Goal: Task Accomplishment & Management: Use online tool/utility

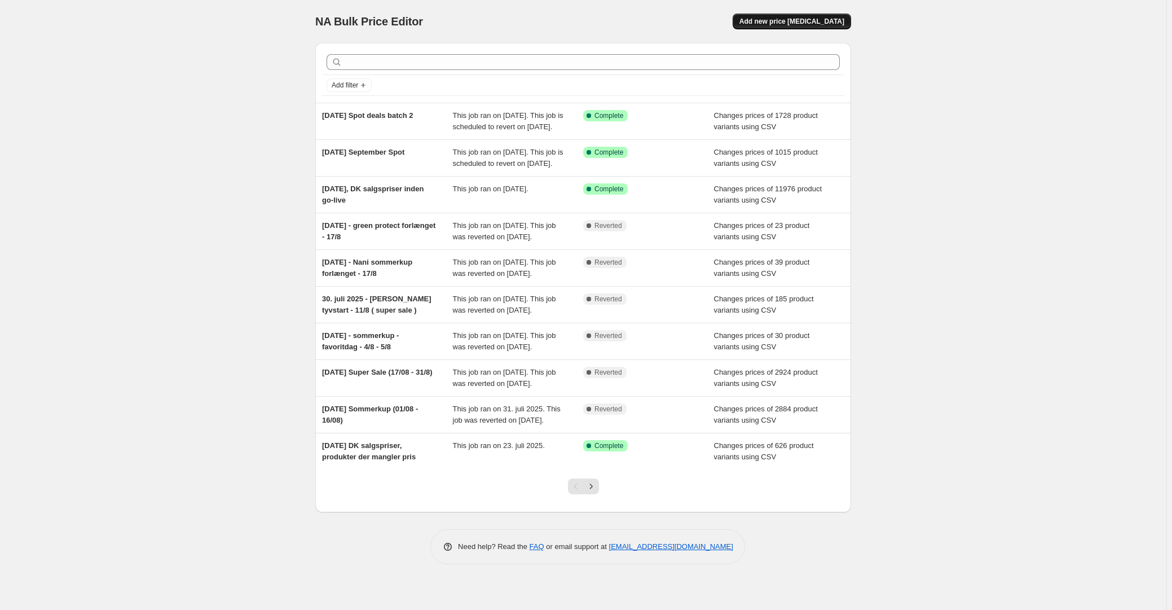
click at [803, 24] on span "Add new price [MEDICAL_DATA]" at bounding box center [791, 21] width 105 height 9
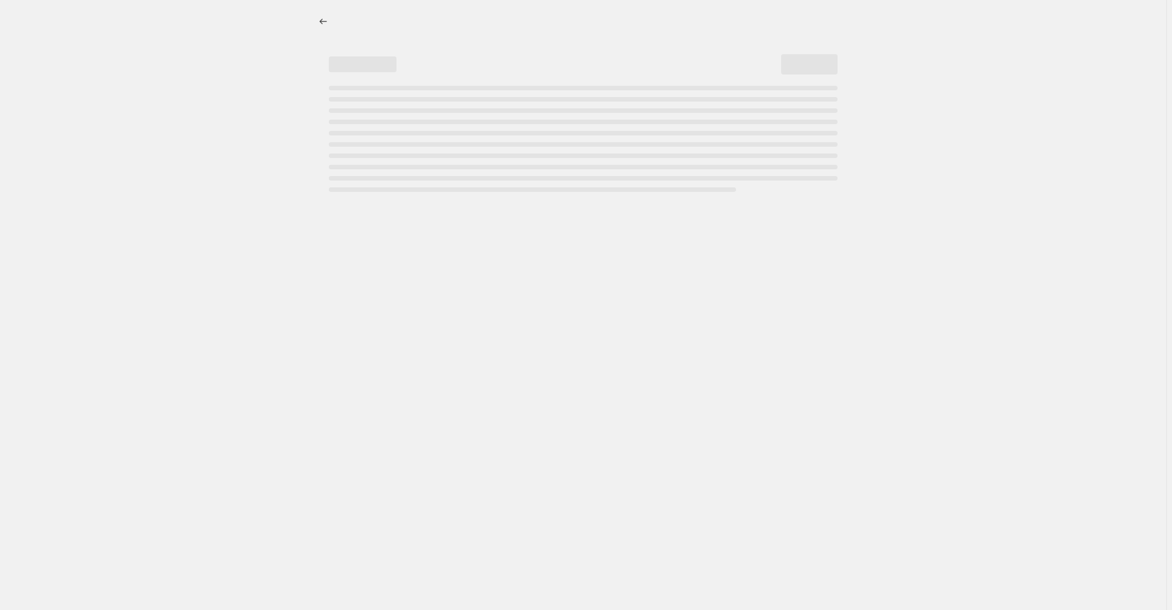
select select "percentage"
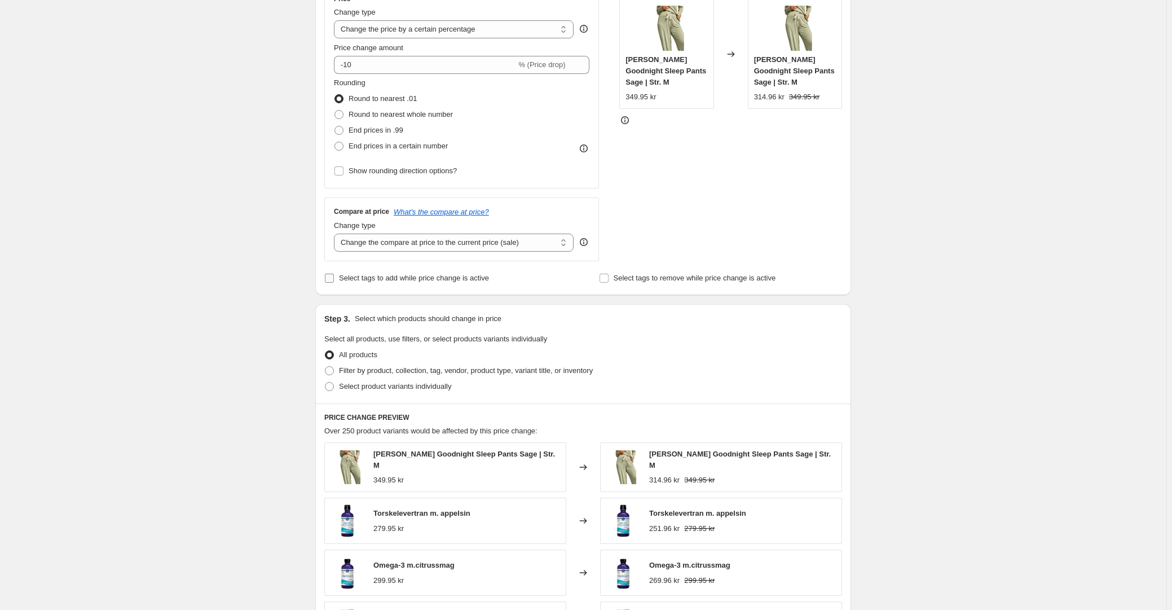
scroll to position [153, 0]
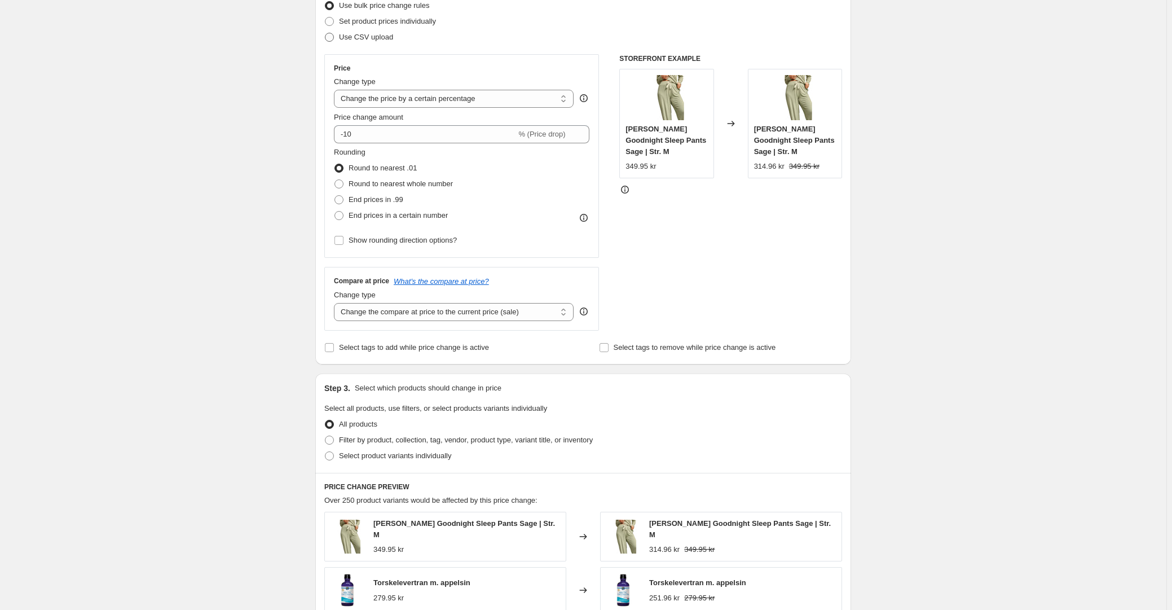
click at [369, 40] on span "Use CSV upload" at bounding box center [366, 37] width 54 height 8
click at [325, 33] on input "Use CSV upload" at bounding box center [325, 33] width 1 height 1
radio input "true"
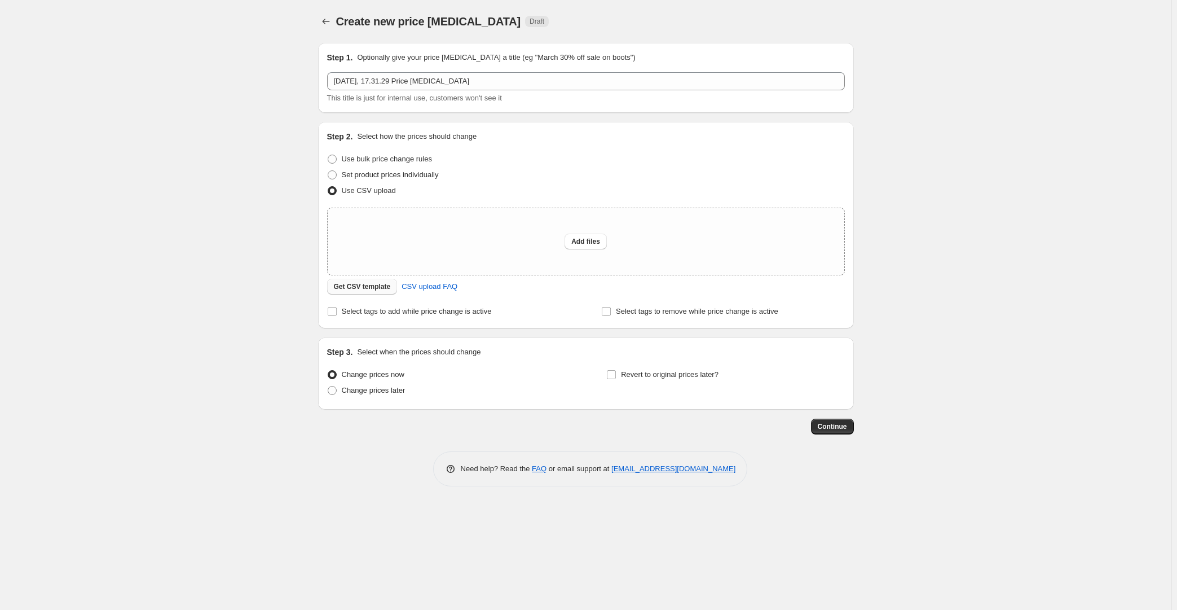
click at [356, 280] on button "Get CSV template" at bounding box center [362, 287] width 71 height 16
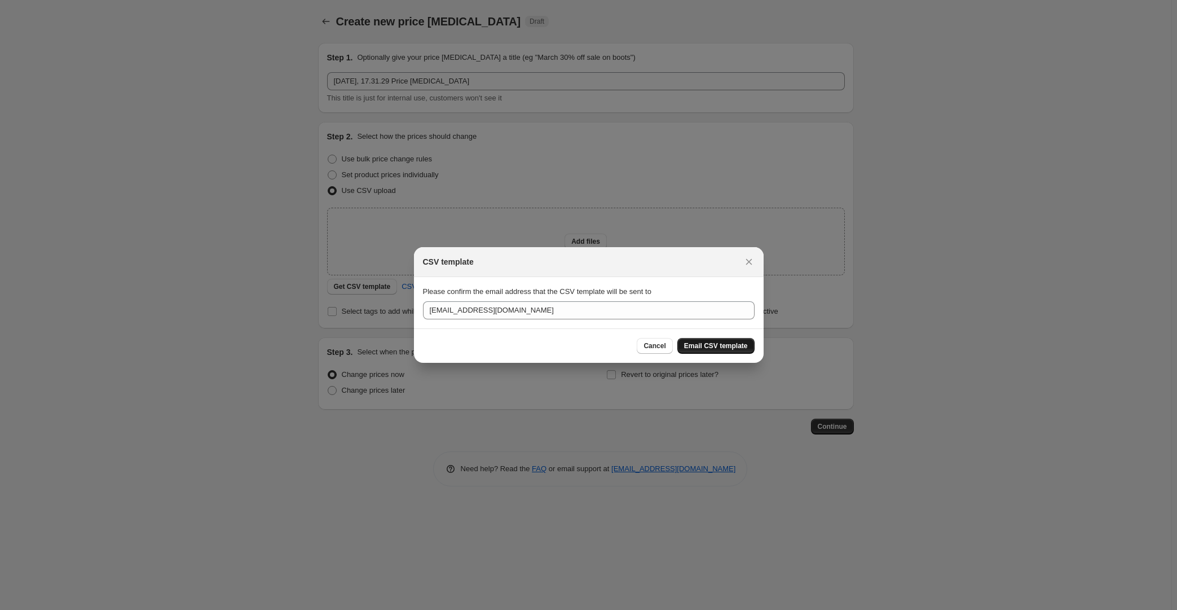
click at [727, 349] on span "Email CSV template" at bounding box center [716, 345] width 64 height 9
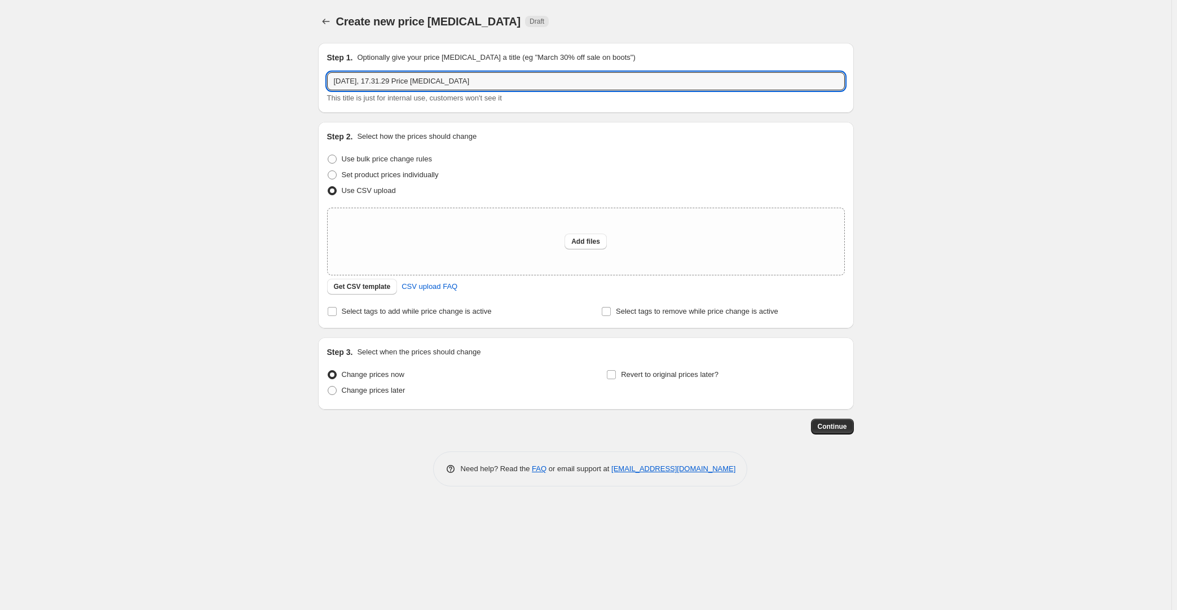
drag, startPoint x: 384, startPoint y: 80, endPoint x: 627, endPoint y: 62, distance: 243.8
click at [560, 72] on input "[DATE], 17.31.29 Price [MEDICAL_DATA]" at bounding box center [586, 81] width 518 height 18
type input "[DATE], Trend Days"
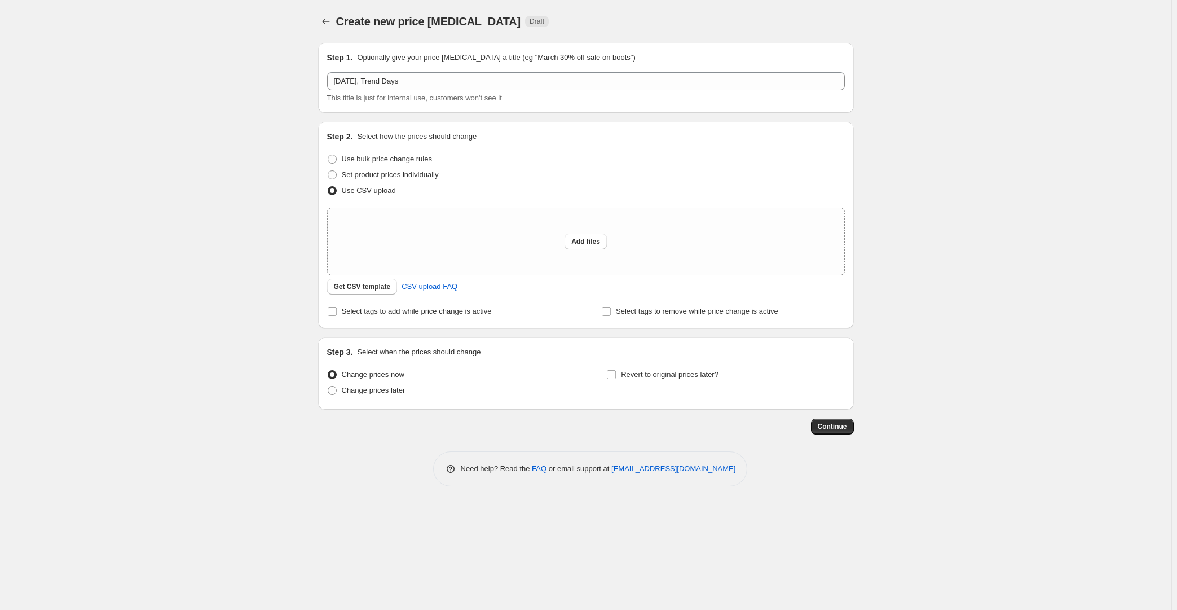
click at [224, 230] on div "Create new price [MEDICAL_DATA]. This page is ready Create new price [MEDICAL_D…" at bounding box center [586, 305] width 1172 height 610
click at [170, 201] on div "Create new price [MEDICAL_DATA]. This page is ready Create new price [MEDICAL_D…" at bounding box center [586, 305] width 1172 height 610
click at [581, 239] on span "Add files" at bounding box center [585, 241] width 29 height 9
type input "C:\fakepath\[DATE] Trend Days Dk.csv"
click at [586, 239] on span "Add files" at bounding box center [585, 241] width 29 height 9
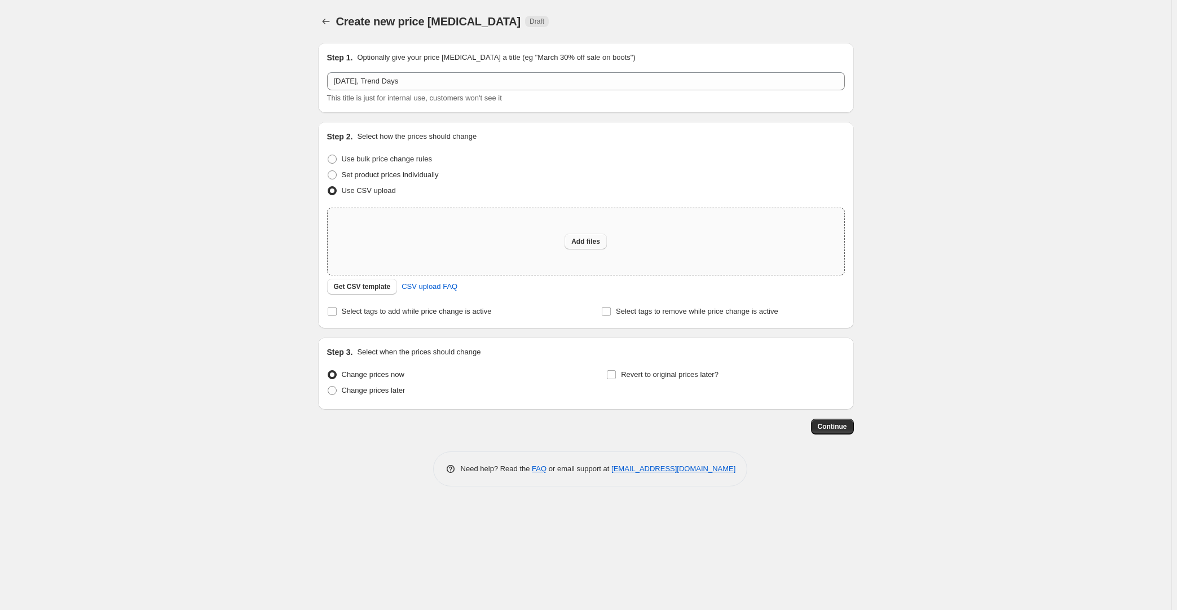
type input "C:\fakepath\[DATE] Trend Days Dk.csv"
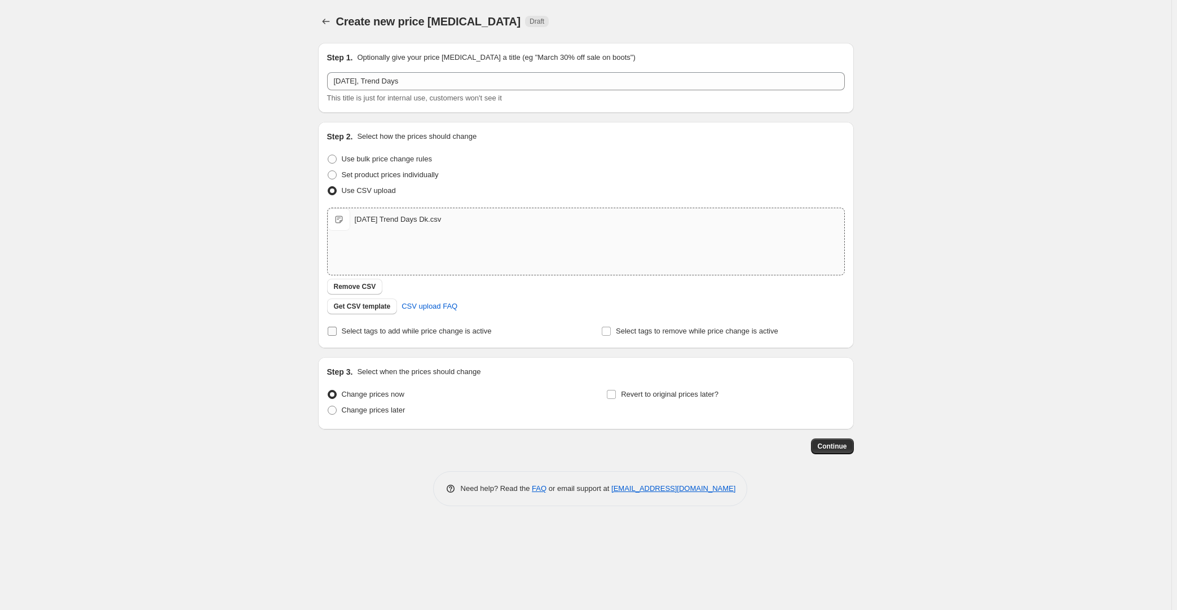
click at [446, 329] on span "Select tags to add while price change is active" at bounding box center [417, 331] width 150 height 8
click at [337, 329] on input "Select tags to add while price change is active" at bounding box center [332, 331] width 9 height 9
checkbox input "true"
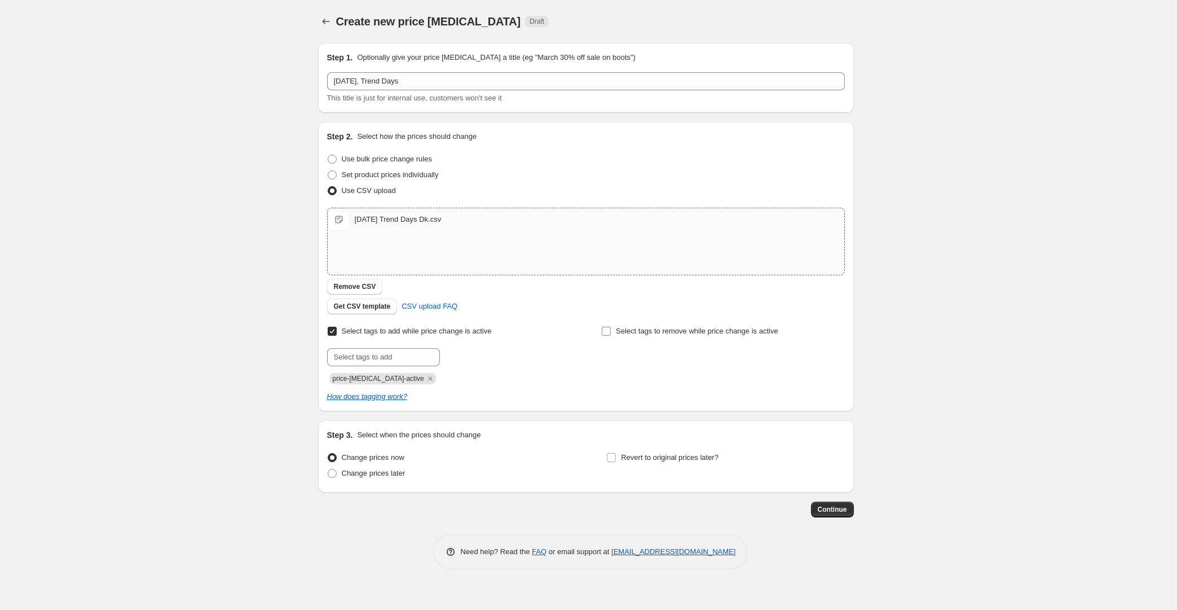
click at [659, 334] on span "Select tags to remove while price change is active" at bounding box center [697, 331] width 162 height 8
click at [611, 334] on input "Select tags to remove while price change is active" at bounding box center [606, 331] width 9 height 9
checkbox input "true"
click at [663, 348] on input "text" at bounding box center [657, 357] width 113 height 18
type input "P"
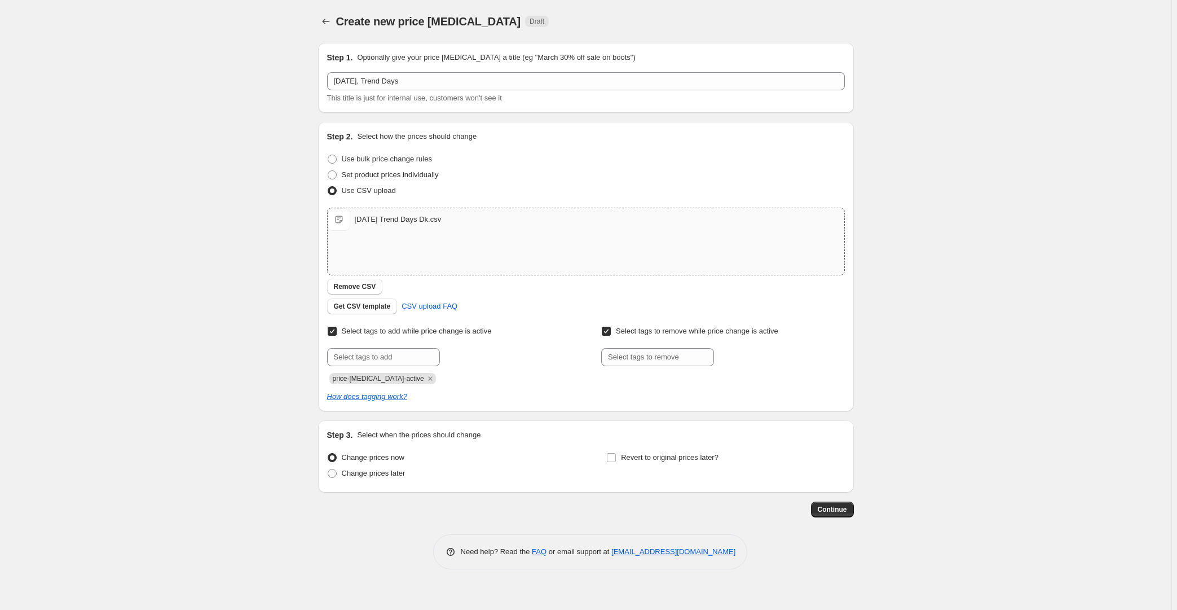
click at [657, 328] on span "Select tags to remove while price change is active" at bounding box center [697, 331] width 162 height 8
click at [611, 328] on input "Select tags to remove while price change is active" at bounding box center [606, 331] width 9 height 9
click at [392, 358] on input "text" at bounding box center [383, 357] width 113 height 18
click at [668, 311] on div "Get CSV template CSV upload FAQ" at bounding box center [586, 306] width 518 height 16
click at [662, 332] on span "Select tags to remove while price change is active" at bounding box center [697, 331] width 162 height 8
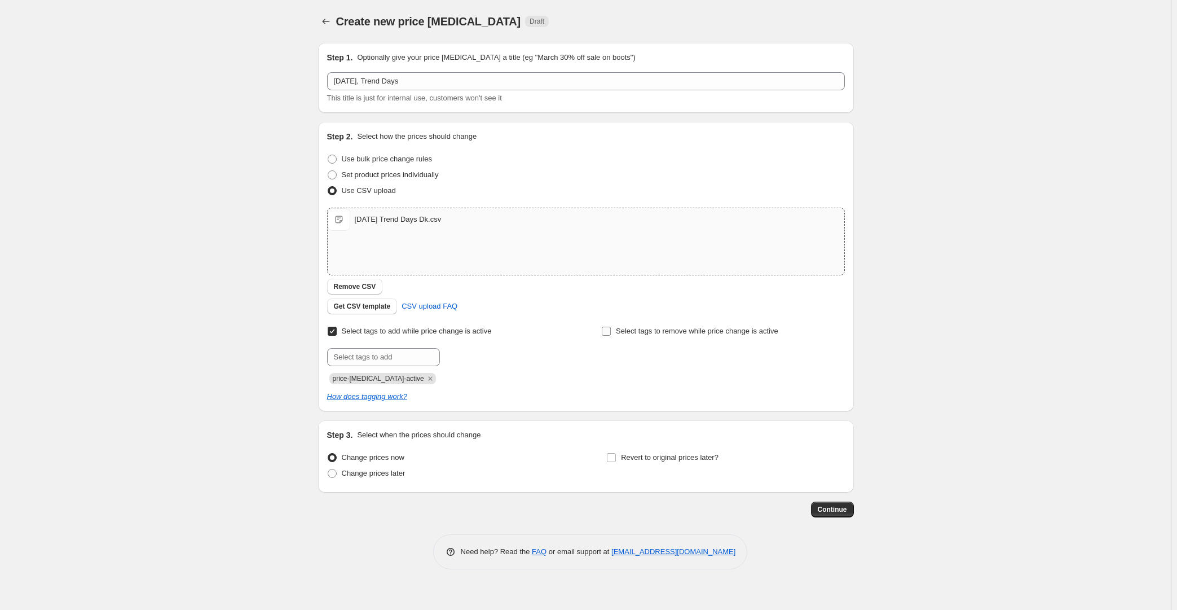
click at [611, 332] on input "Select tags to remove while price change is active" at bounding box center [606, 331] width 9 height 9
click at [666, 329] on span "Select tags to remove while price change is active" at bounding box center [697, 331] width 162 height 8
click at [611, 329] on input "Select tags to remove while price change is active" at bounding box center [606, 331] width 9 height 9
checkbox input "false"
click at [404, 359] on input "text" at bounding box center [383, 357] width 113 height 18
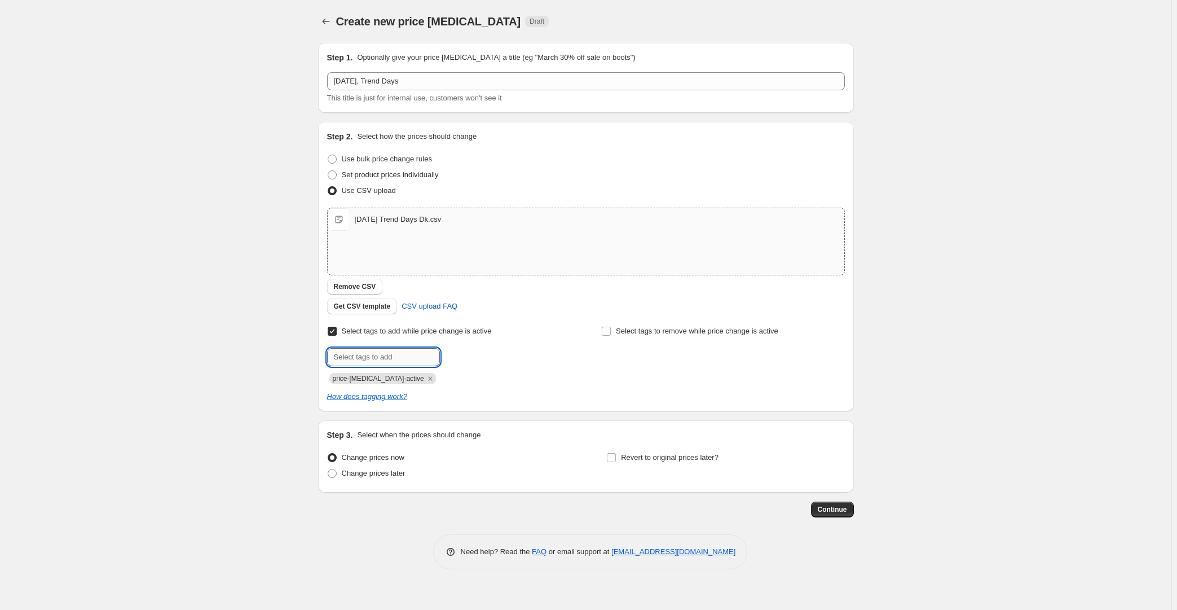
paste input "trend_days"
type input "trend_days"
click at [491, 359] on span "trend_days" at bounding box center [482, 356] width 36 height 8
click at [221, 355] on div "Create new price [MEDICAL_DATA]. This page is ready Create new price [MEDICAL_D…" at bounding box center [586, 305] width 1172 height 610
click at [132, 290] on div "Create new price [MEDICAL_DATA]. This page is ready Create new price [MEDICAL_D…" at bounding box center [586, 305] width 1172 height 610
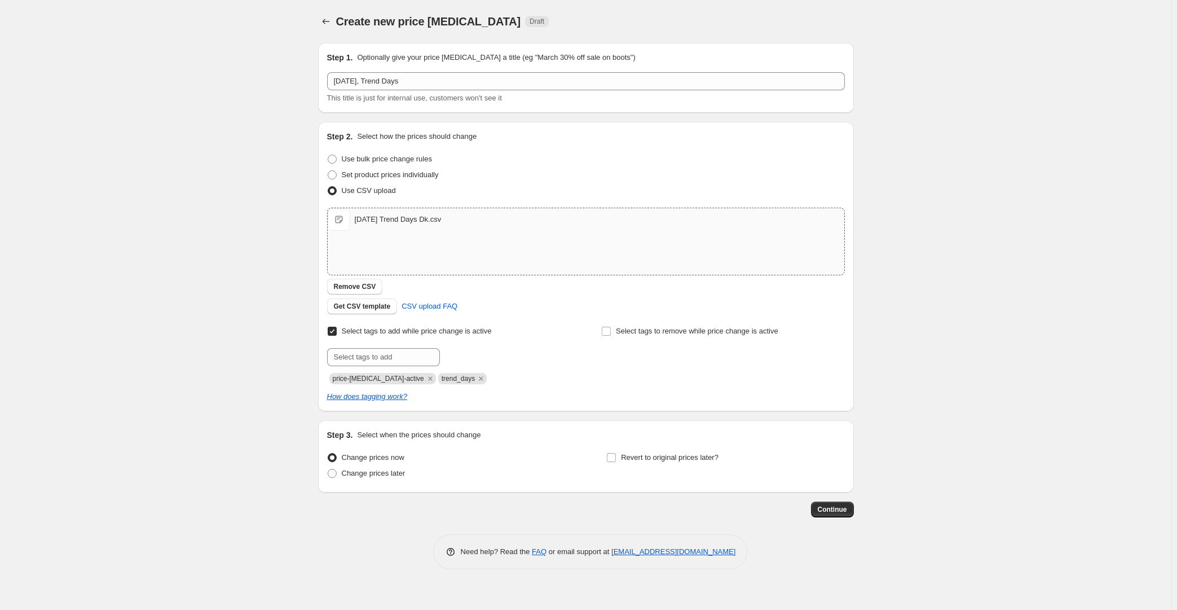
drag, startPoint x: 252, startPoint y: 259, endPoint x: 310, endPoint y: 279, distance: 61.5
click at [254, 260] on div "Create new price [MEDICAL_DATA]. This page is ready Create new price [MEDICAL_D…" at bounding box center [586, 305] width 1172 height 610
click at [380, 475] on span "Change prices later" at bounding box center [374, 473] width 64 height 8
click at [328, 469] on input "Change prices later" at bounding box center [328, 469] width 1 height 1
radio input "true"
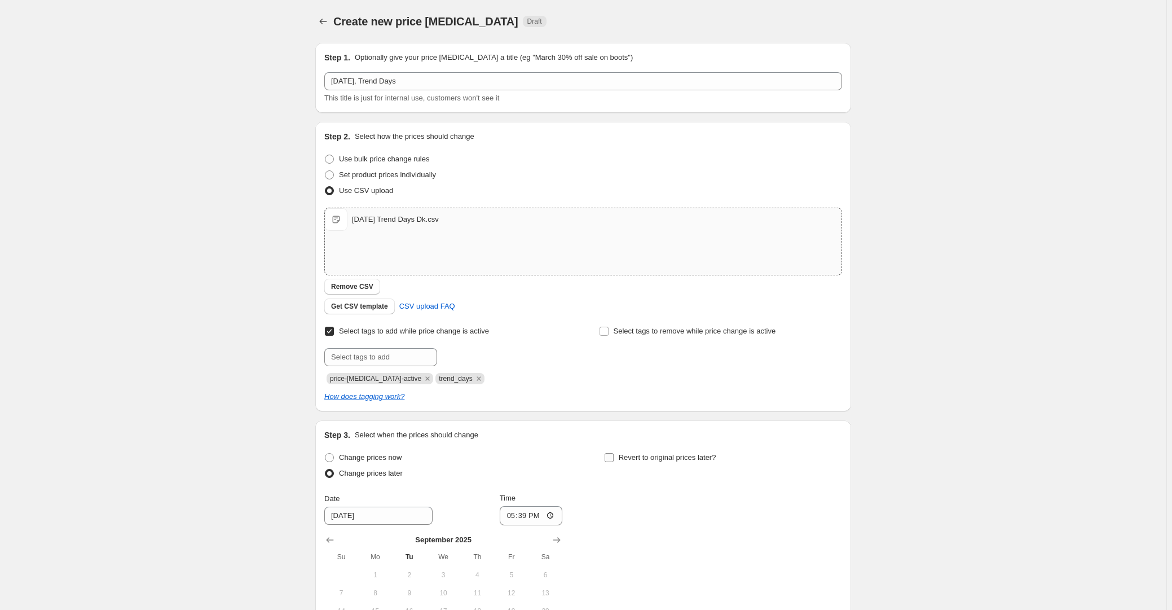
click at [618, 463] on label "Revert to original prices later?" at bounding box center [660, 458] width 112 height 16
click at [614, 462] on input "Revert to original prices later?" at bounding box center [609, 457] width 9 height 9
checkbox input "true"
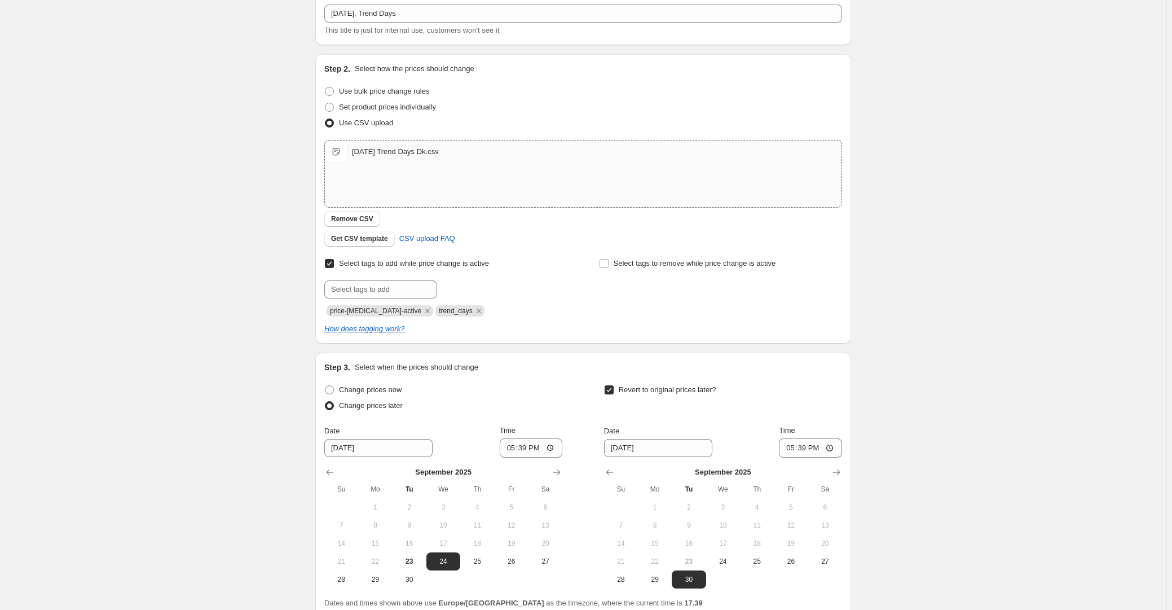
scroll to position [169, 0]
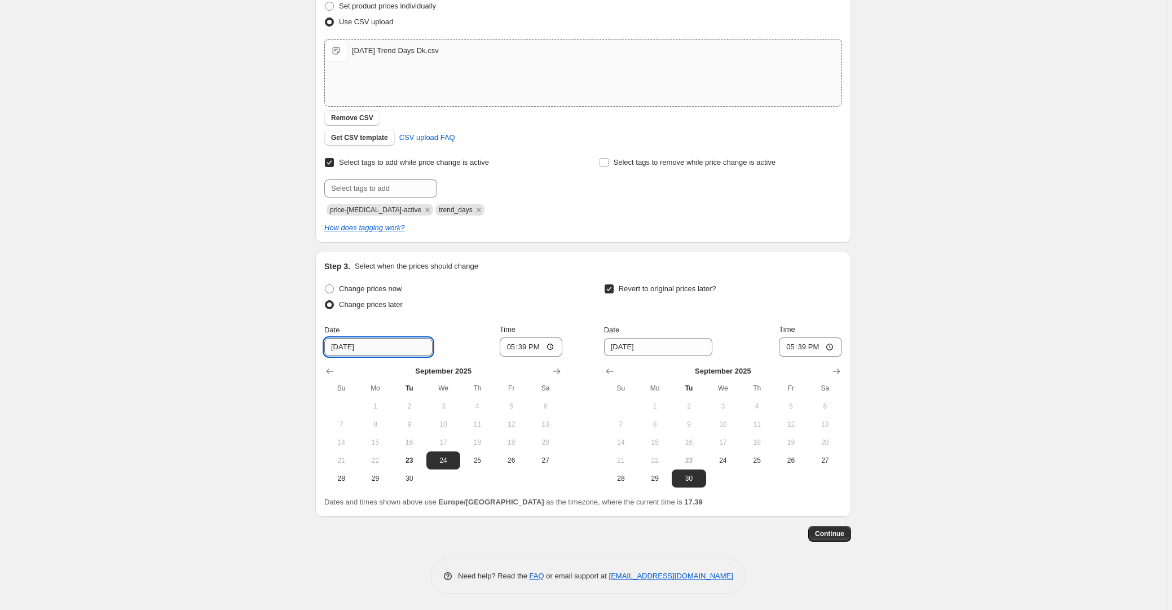
click at [364, 354] on input "[DATE]" at bounding box center [378, 347] width 108 height 18
click at [471, 457] on span "25" at bounding box center [477, 460] width 25 height 9
type input "[DATE]"
click at [523, 349] on input "17:39" at bounding box center [531, 346] width 63 height 19
type input "00:01"
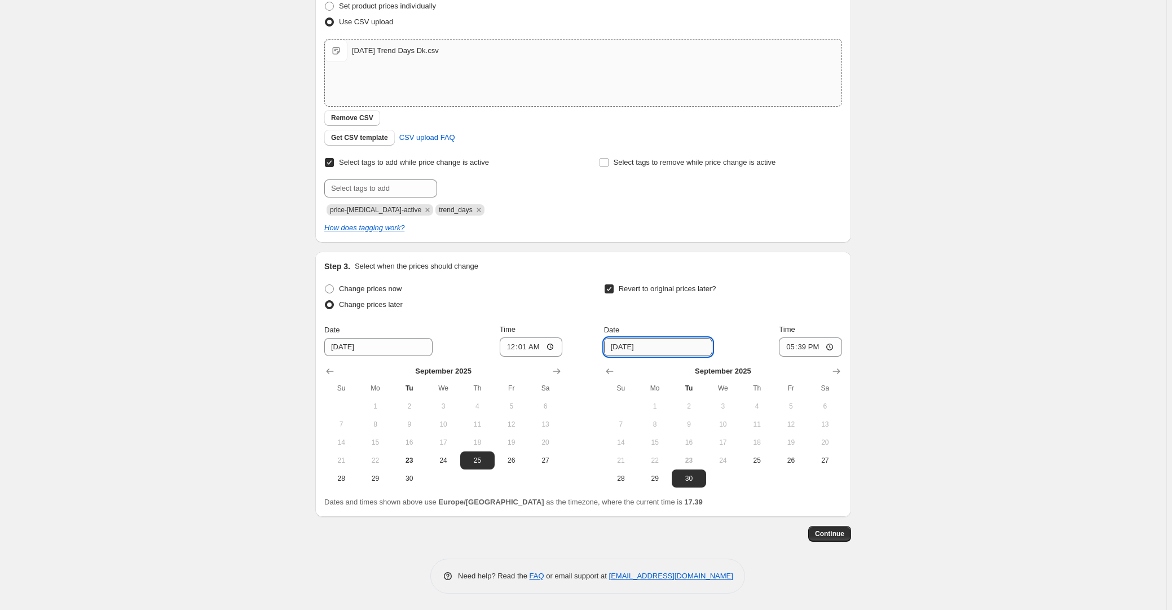
click at [614, 348] on input "[DATE]" at bounding box center [658, 347] width 108 height 18
click at [376, 343] on input "[DATE]" at bounding box center [378, 347] width 108 height 18
click at [439, 463] on span "24" at bounding box center [443, 460] width 25 height 9
type input "[DATE]"
click at [661, 349] on input "[DATE]" at bounding box center [658, 347] width 108 height 18
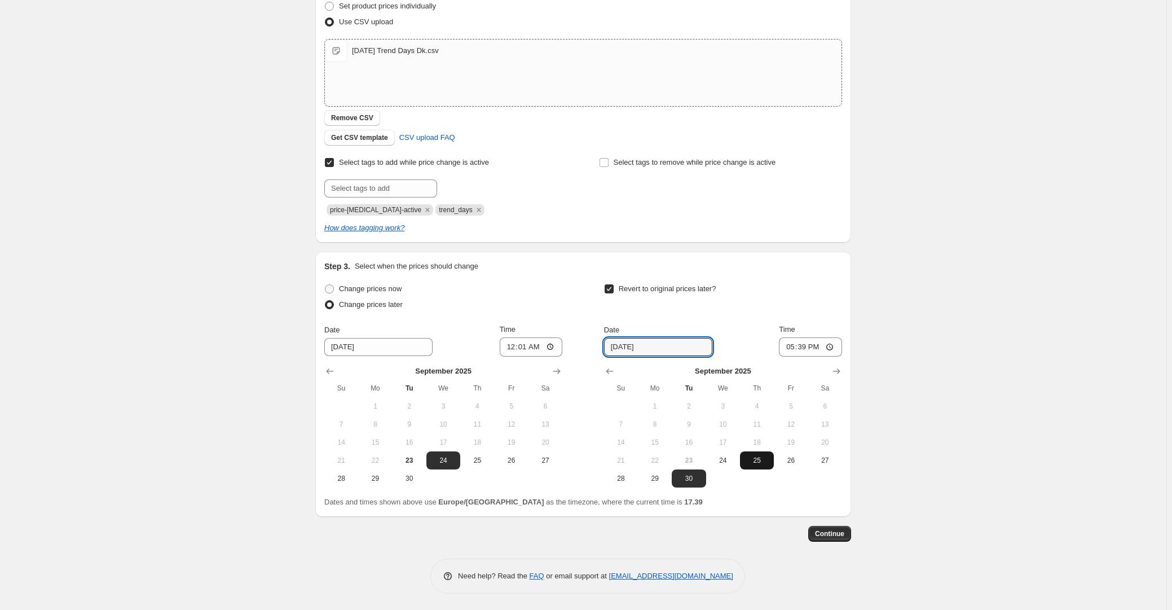
click at [755, 460] on span "25" at bounding box center [757, 460] width 25 height 9
type input "[DATE]"
click at [813, 345] on input "17:39" at bounding box center [810, 346] width 63 height 19
type input "23:59"
click at [932, 338] on div "Create new price [MEDICAL_DATA]. This page is ready Create new price [MEDICAL_D…" at bounding box center [583, 220] width 1166 height 779
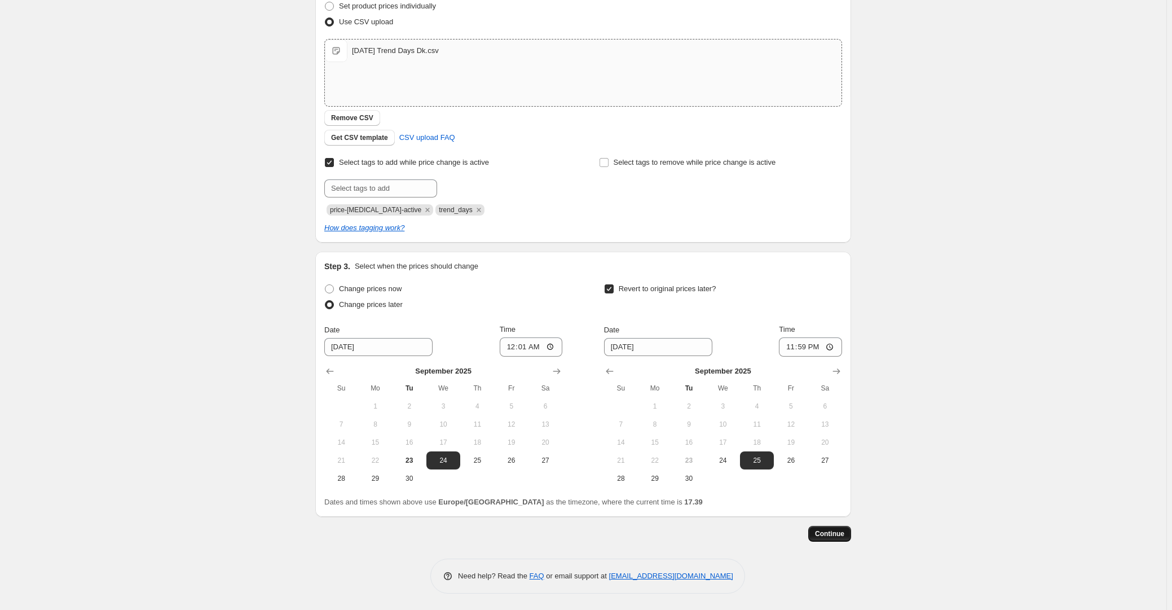
click at [839, 530] on span "Continue" at bounding box center [829, 533] width 29 height 9
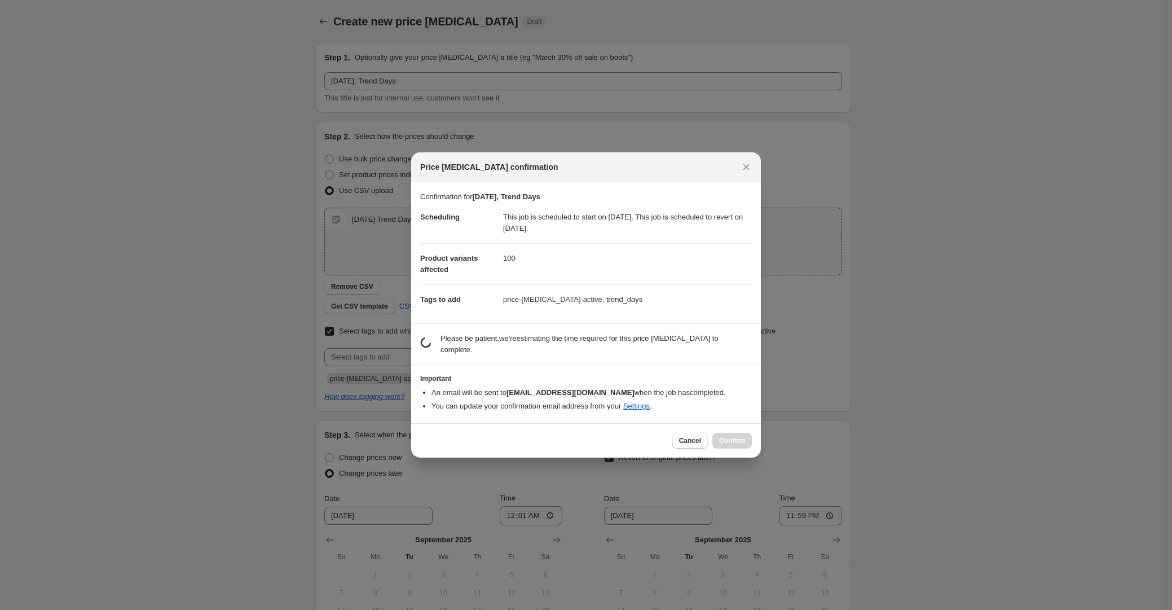
scroll to position [0, 0]
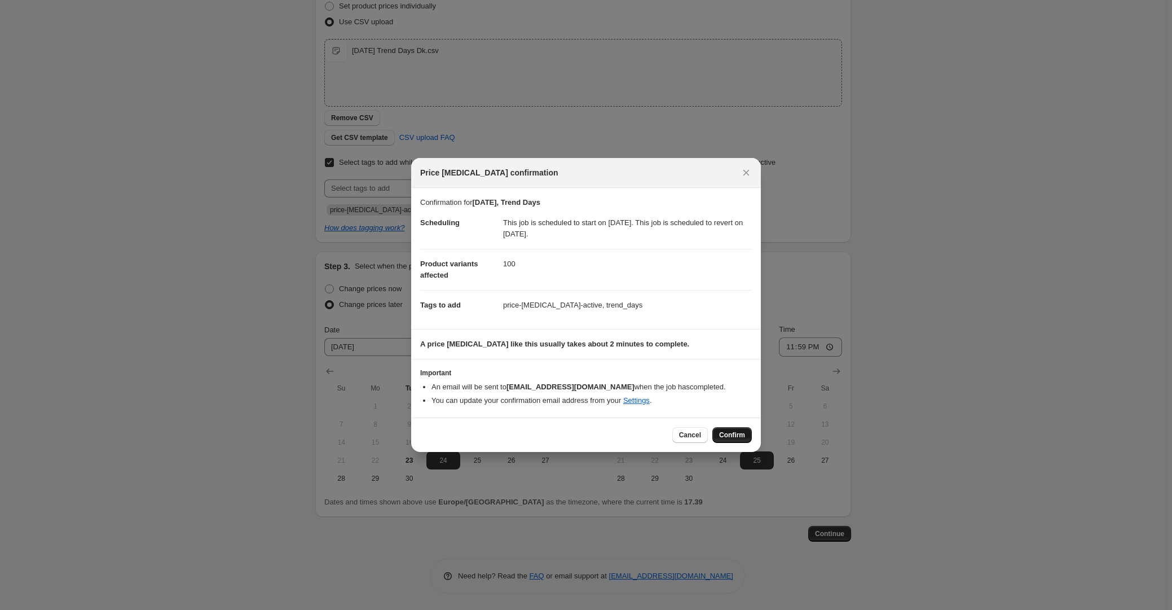
click at [736, 438] on span "Confirm" at bounding box center [732, 434] width 26 height 9
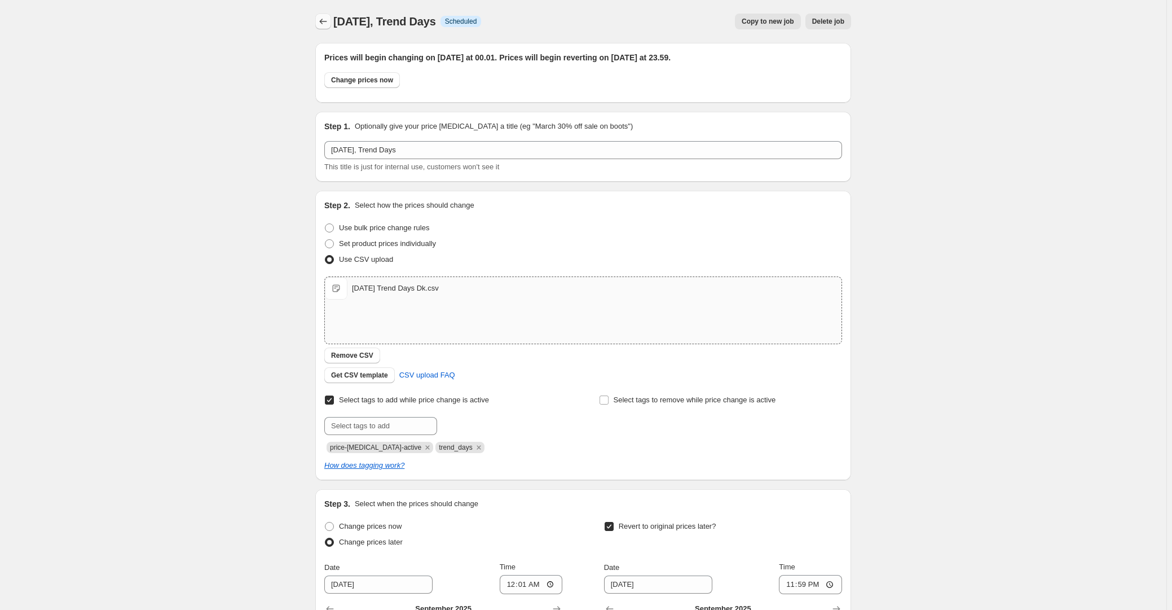
click at [329, 25] on icon "Price change jobs" at bounding box center [323, 21] width 11 height 11
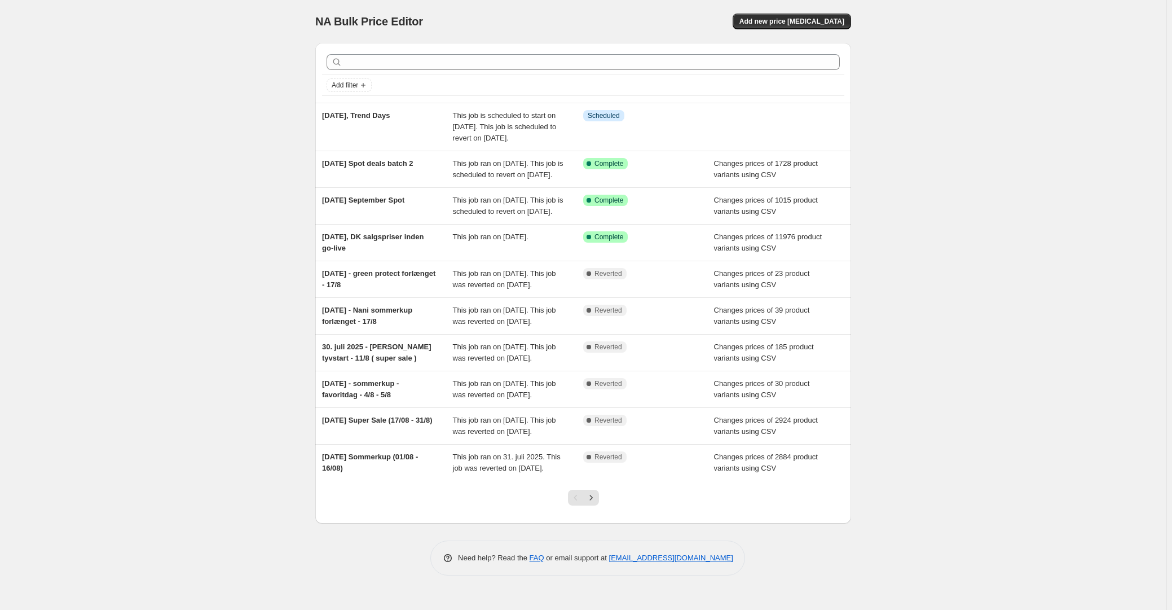
click at [1066, 28] on div "NA Bulk Price Editor. This page is ready NA Bulk Price Editor Add new price [ME…" at bounding box center [583, 305] width 1166 height 610
